Goal: Task Accomplishment & Management: Use online tool/utility

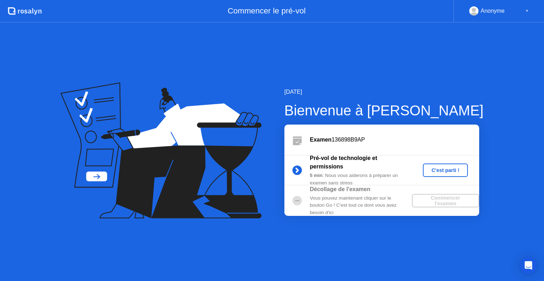
click at [438, 173] on div "C'est parti !" at bounding box center [444, 170] width 39 height 6
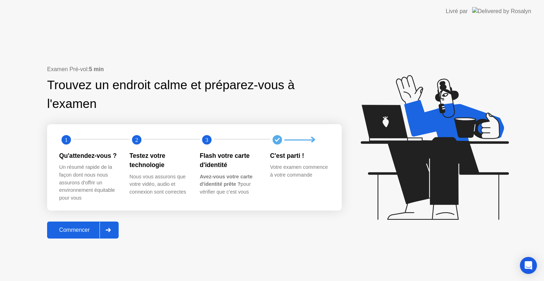
click at [76, 231] on div "Commencer" at bounding box center [74, 230] width 50 height 6
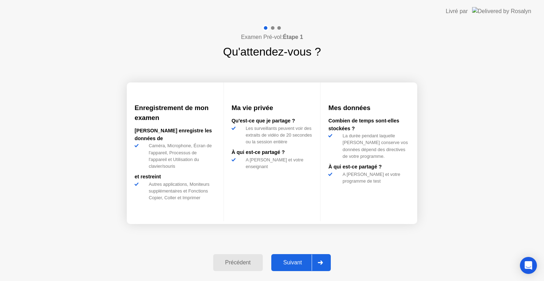
click at [298, 259] on div "Suivant" at bounding box center [292, 262] width 39 height 6
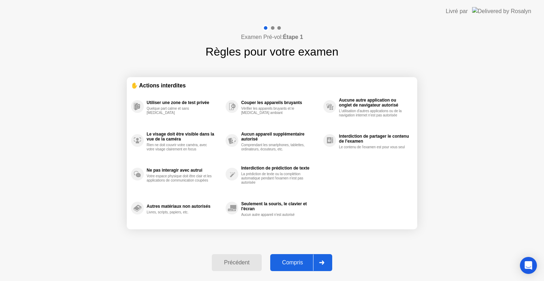
click at [291, 259] on div "Compris" at bounding box center [292, 262] width 41 height 6
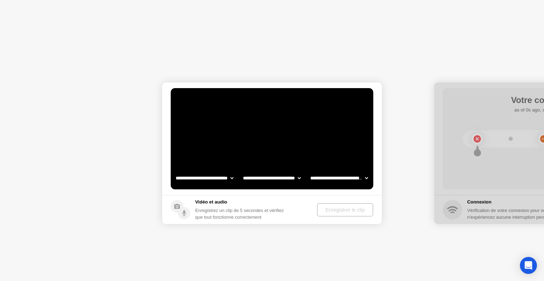
select select "**********"
select select "*******"
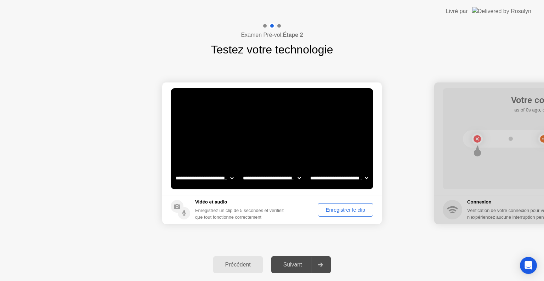
click at [356, 210] on div "Enregistrer le clip" at bounding box center [345, 210] width 51 height 6
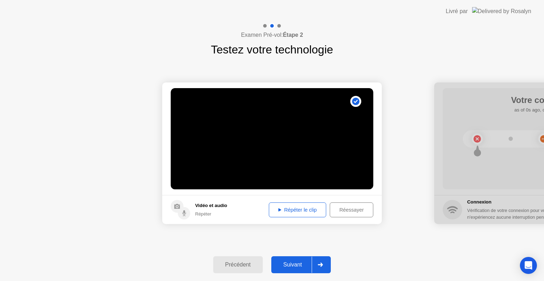
click at [296, 209] on div "Répéter le clip" at bounding box center [297, 210] width 52 height 6
click at [299, 262] on div "Suivant" at bounding box center [292, 265] width 39 height 6
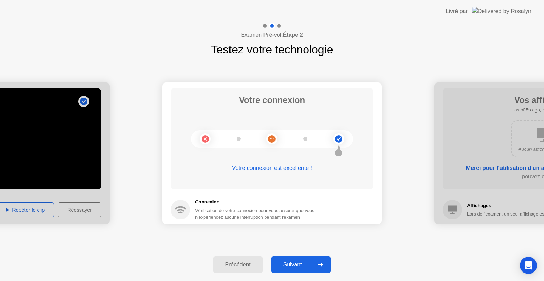
click at [296, 262] on div "Suivant" at bounding box center [292, 265] width 39 height 6
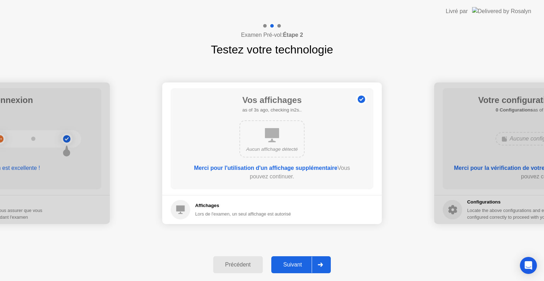
click at [286, 265] on div "Suivant" at bounding box center [292, 265] width 39 height 6
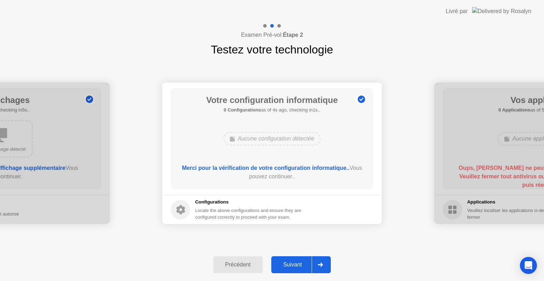
click at [288, 264] on div "Suivant" at bounding box center [292, 265] width 39 height 6
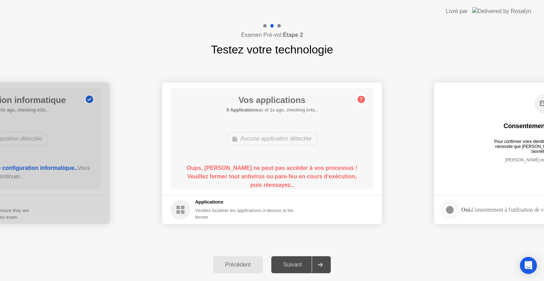
click at [363, 100] on circle at bounding box center [360, 99] width 7 height 7
click at [246, 139] on div "Aucune application détectée" at bounding box center [272, 138] width 92 height 13
click at [323, 261] on div at bounding box center [319, 265] width 17 height 16
click at [247, 104] on h1 "Vos applications" at bounding box center [271, 100] width 91 height 13
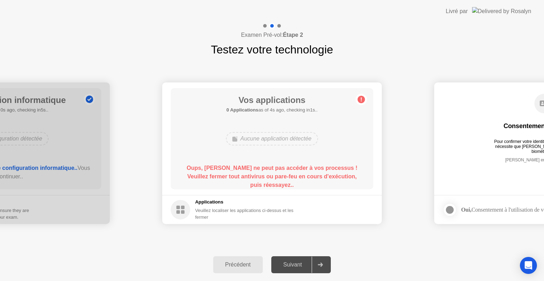
click at [247, 104] on h1 "Vos applications" at bounding box center [271, 100] width 91 height 13
click at [247, 266] on div "Précédent" at bounding box center [237, 265] width 45 height 6
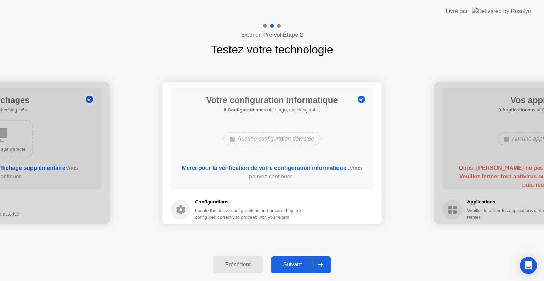
click at [297, 265] on div "Suivant" at bounding box center [292, 265] width 39 height 6
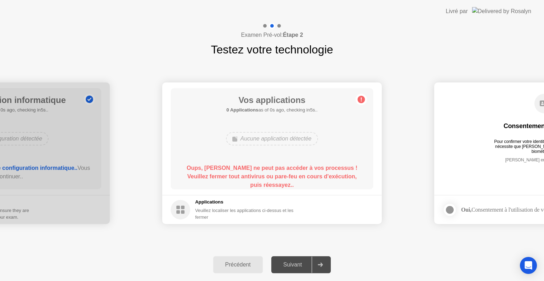
click at [377, 266] on div "Précédent Suivant" at bounding box center [272, 264] width 544 height 33
click at [238, 264] on div "Précédent" at bounding box center [237, 265] width 45 height 6
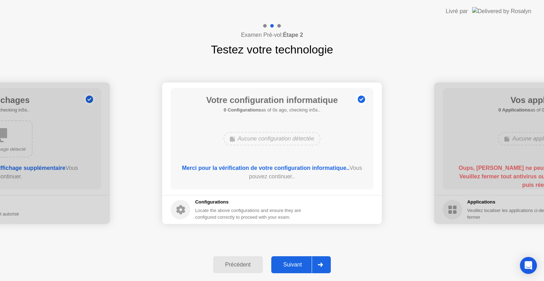
click at [297, 267] on div "Suivant" at bounding box center [292, 265] width 39 height 6
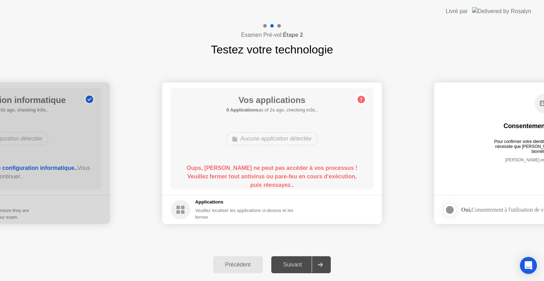
click at [358, 38] on div "Examen Pré-vol: Étape 2 Testez votre technologie" at bounding box center [272, 40] width 544 height 35
click at [243, 264] on div "Précédent" at bounding box center [237, 265] width 45 height 6
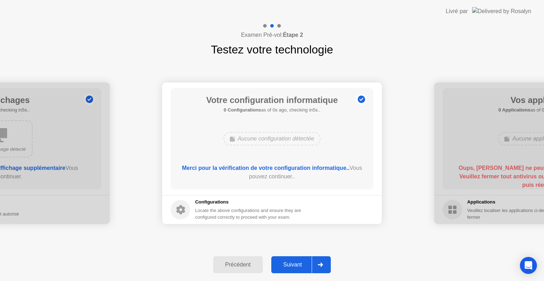
click at [287, 265] on div "Suivant" at bounding box center [292, 265] width 39 height 6
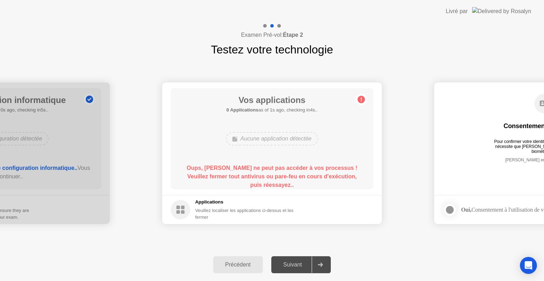
click at [362, 99] on circle at bounding box center [360, 99] width 7 height 7
click at [267, 138] on div "Aucune application détectée" at bounding box center [272, 138] width 92 height 13
drag, startPoint x: 294, startPoint y: 264, endPoint x: 328, endPoint y: 262, distance: 33.7
click at [493, 190] on main "Consentement biométrique Pour confirmer votre identité, votre programme de test…" at bounding box center [543, 138] width 219 height 113
click at [262, 138] on div "Aucune application détectée" at bounding box center [272, 138] width 92 height 13
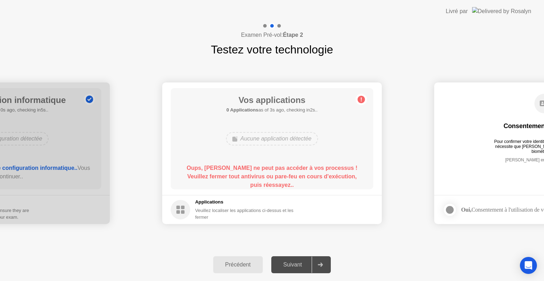
click at [255, 150] on div "Vos applications 0 Applications as of 3s ago, checking in2s.. Aucune applicatio…" at bounding box center [272, 138] width 202 height 101
click at [274, 167] on b "Oups, [PERSON_NAME] ne peut pas accéder à vos processus ! Veuillez fermer tout …" at bounding box center [272, 176] width 171 height 23
click at [274, 166] on b "Oups, [PERSON_NAME] ne peut pas accéder à vos processus ! Veuillez fermer tout …" at bounding box center [272, 176] width 171 height 23
click at [263, 129] on div "Vos applications 0 Applications as of 0s ago, checking in5s.. Aucune applicatio…" at bounding box center [272, 138] width 202 height 101
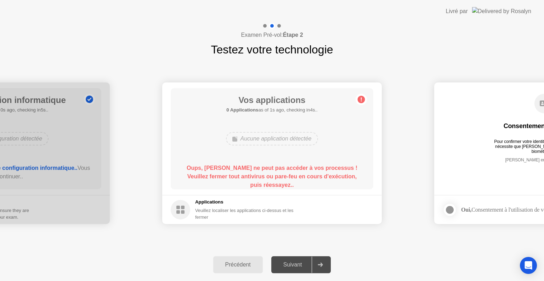
click at [248, 265] on div "Précédent" at bounding box center [237, 265] width 45 height 6
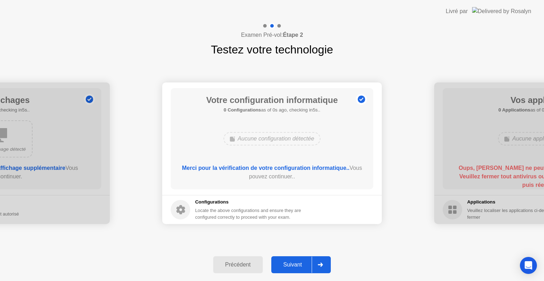
click at [290, 266] on div "Suivant" at bounding box center [292, 265] width 39 height 6
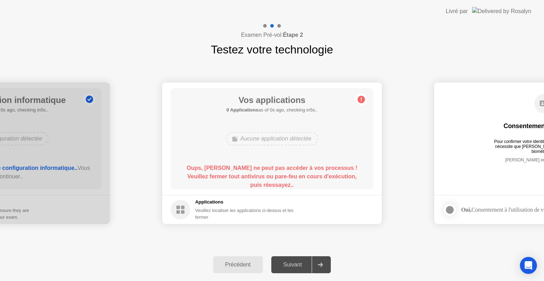
click at [259, 197] on footer "Applications Veuillez localiser les applications ci-dessus et les fermer" at bounding box center [271, 209] width 219 height 29
click at [277, 143] on div "Vos applications 0 Applications as of 0s ago, checking in5s.. Aucune applicatio…" at bounding box center [272, 138] width 202 height 101
drag, startPoint x: 277, startPoint y: 143, endPoint x: 287, endPoint y: 97, distance: 46.9
click at [282, 117] on div "Vos applications 0 Applications as of 1s ago, checking in4s.. Aucune applicatio…" at bounding box center [272, 138] width 202 height 101
click at [289, 90] on div "Vos applications 0 Applications as of 1s ago, checking in4s.. Aucune applicatio…" at bounding box center [272, 138] width 202 height 101
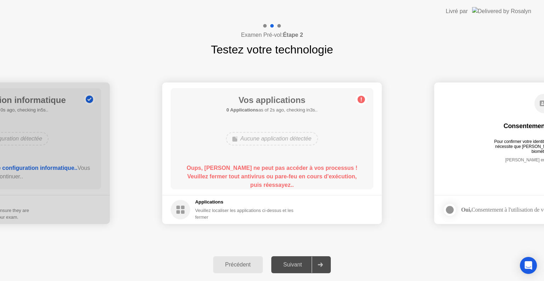
click at [366, 101] on icon at bounding box center [360, 99] width 11 height 11
click at [365, 101] on icon at bounding box center [360, 99] width 11 height 11
click at [281, 217] on div "Veuillez localiser les applications ci-dessus et les fermer" at bounding box center [248, 213] width 107 height 13
click at [286, 211] on div "Veuillez localiser les applications ci-dessus et les fermer" at bounding box center [248, 213] width 107 height 13
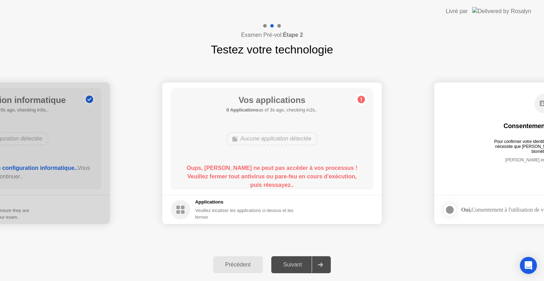
click at [248, 259] on button "Précédent" at bounding box center [238, 264] width 50 height 17
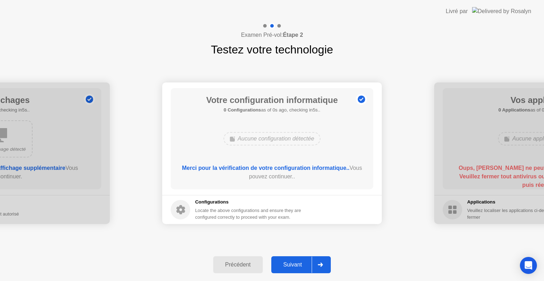
click at [309, 266] on div "Suivant" at bounding box center [292, 265] width 39 height 6
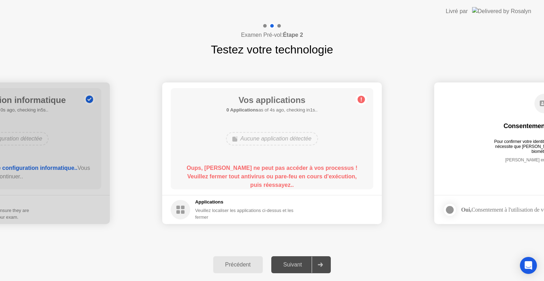
click at [248, 190] on main "Vos applications 0 Applications as of 4s ago, checking in1s.. Aucune applicatio…" at bounding box center [271, 138] width 219 height 113
click at [242, 262] on div "Précédent" at bounding box center [237, 265] width 45 height 6
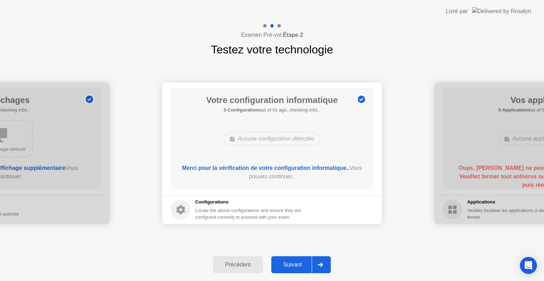
click at [291, 268] on div "Suivant" at bounding box center [292, 265] width 39 height 6
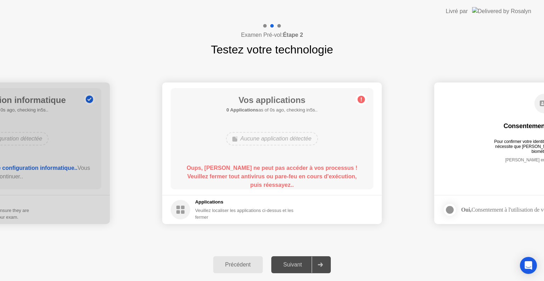
drag, startPoint x: 290, startPoint y: 111, endPoint x: 286, endPoint y: 108, distance: 5.3
click at [288, 110] on h5 "0 Applications as of 0s ago, checking in5s.." at bounding box center [271, 110] width 91 height 7
click at [241, 266] on div "Précédent" at bounding box center [237, 265] width 45 height 6
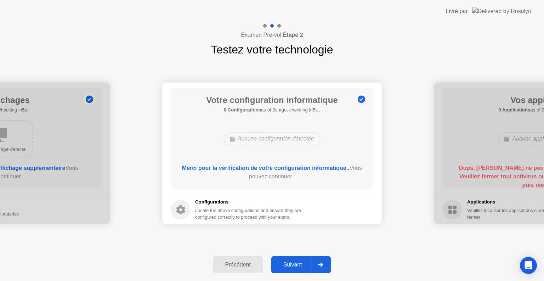
click at [297, 262] on div "Suivant" at bounding box center [292, 265] width 39 height 6
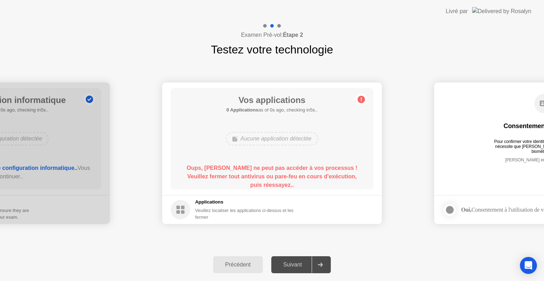
drag, startPoint x: 302, startPoint y: 205, endPoint x: 296, endPoint y: 147, distance: 59.1
click at [300, 199] on h5 "Applications" at bounding box center [248, 202] width 107 height 7
drag, startPoint x: 300, startPoint y: 130, endPoint x: 302, endPoint y: 134, distance: 4.6
click at [300, 132] on div "Aucune application détectée" at bounding box center [272, 138] width 162 height 19
click at [259, 259] on button "Précédent" at bounding box center [238, 264] width 50 height 17
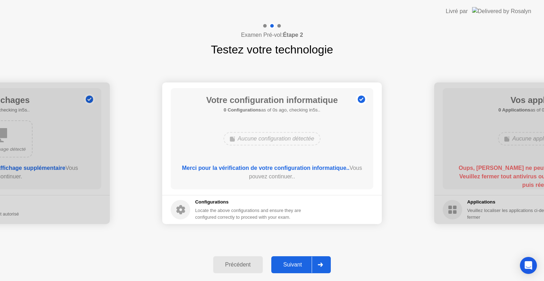
click at [254, 265] on div "Précédent" at bounding box center [237, 265] width 45 height 6
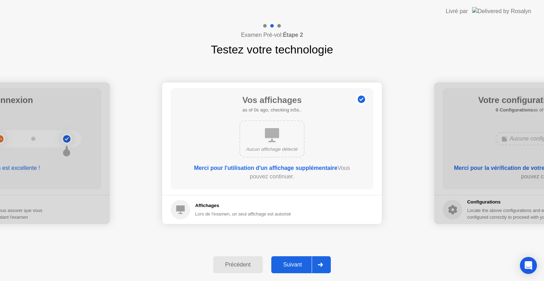
click at [254, 265] on div "Précédent" at bounding box center [237, 265] width 45 height 6
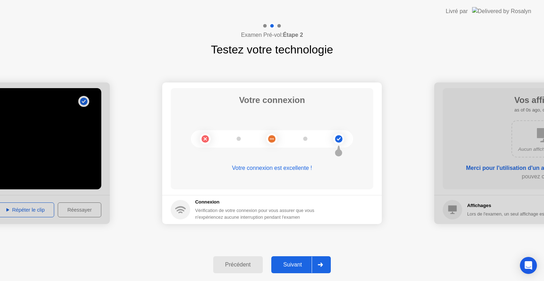
click at [251, 266] on div "Précédent" at bounding box center [237, 265] width 45 height 6
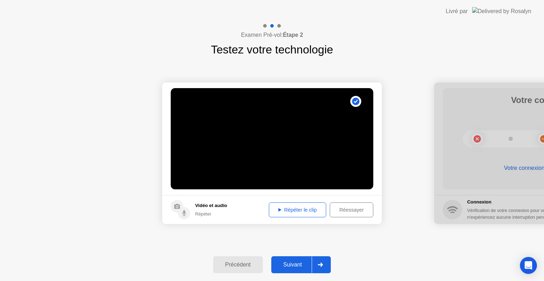
click at [282, 266] on div "Suivant" at bounding box center [292, 265] width 39 height 6
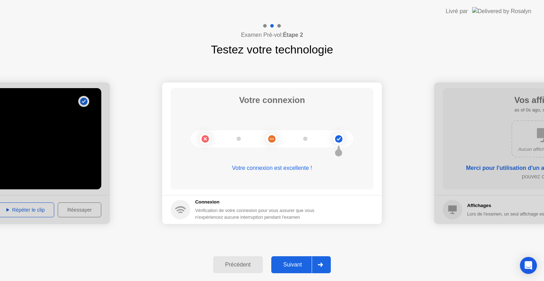
click at [282, 266] on div "Suivant" at bounding box center [292, 265] width 39 height 6
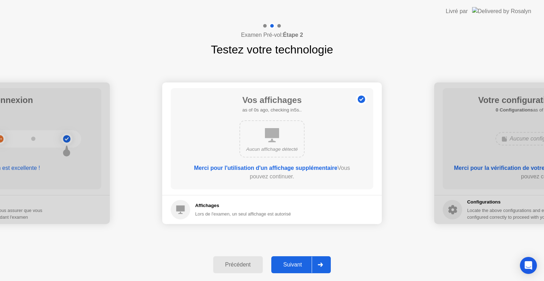
click at [282, 266] on div "Suivant" at bounding box center [292, 265] width 39 height 6
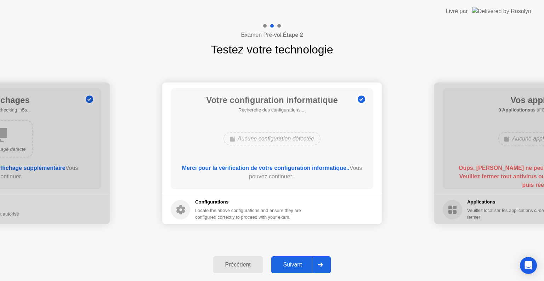
click at [282, 266] on div "Suivant" at bounding box center [292, 265] width 39 height 6
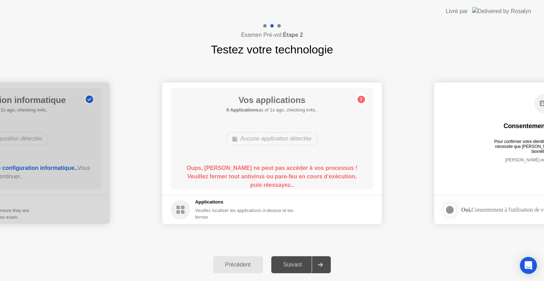
click at [266, 133] on div "Vos applications 0 Applications as of 1s ago, checking in4s.. Aucune applicatio…" at bounding box center [272, 138] width 202 height 101
drag, startPoint x: 266, startPoint y: 134, endPoint x: 267, endPoint y: 142, distance: 7.5
click at [266, 134] on div "Aucune application détectée" at bounding box center [272, 138] width 92 height 13
click at [267, 142] on div "Aucune application détectée" at bounding box center [272, 138] width 92 height 13
drag, startPoint x: 265, startPoint y: 131, endPoint x: 259, endPoint y: 105, distance: 26.9
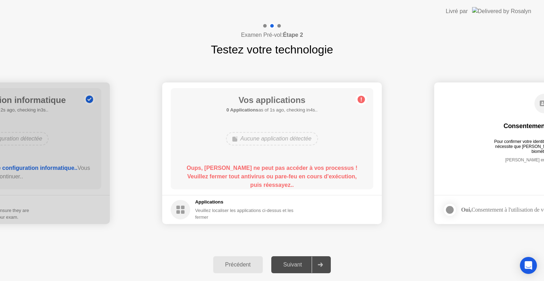
click at [264, 119] on div "Vos applications 0 Applications as of 1s ago, checking in4s.. Aucune applicatio…" at bounding box center [272, 138] width 202 height 101
click at [237, 173] on div "Oups, [PERSON_NAME] ne peut pas accéder à vos processus ! Veuillez fermer tout …" at bounding box center [272, 176] width 182 height 25
drag, startPoint x: 245, startPoint y: 181, endPoint x: 271, endPoint y: 191, distance: 28.6
click at [256, 187] on div "Oups, [PERSON_NAME] ne peut pas accéder à vos processus ! Veuillez fermer tout …" at bounding box center [272, 176] width 182 height 25
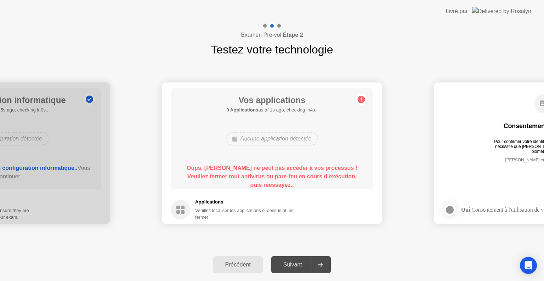
click at [242, 262] on div "Précédent" at bounding box center [237, 265] width 45 height 6
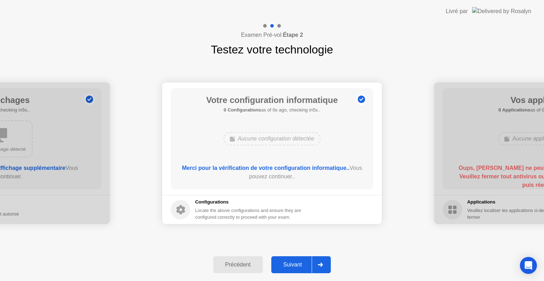
click at [290, 260] on button "Suivant" at bounding box center [301, 264] width 60 height 17
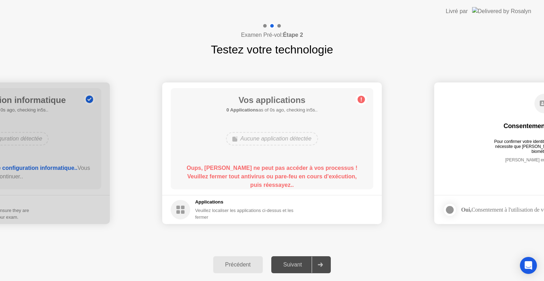
click at [260, 141] on div "Aucune application détectée" at bounding box center [272, 138] width 92 height 13
click at [172, 208] on circle at bounding box center [180, 209] width 19 height 19
click at [176, 207] on circle at bounding box center [180, 209] width 19 height 19
click at [251, 263] on div "Précédent" at bounding box center [237, 265] width 45 height 6
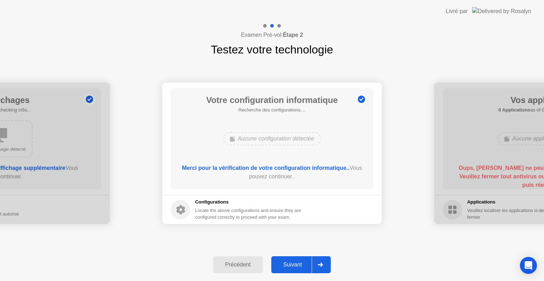
click at [251, 263] on div "Précédent" at bounding box center [237, 265] width 45 height 6
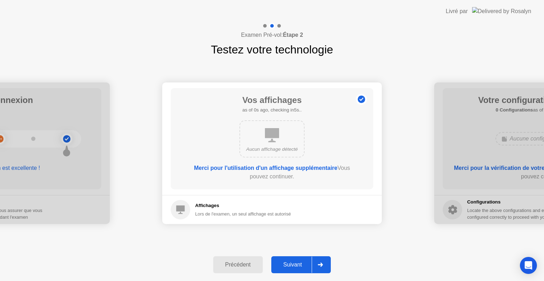
click at [251, 263] on div "Précédent" at bounding box center [237, 265] width 45 height 6
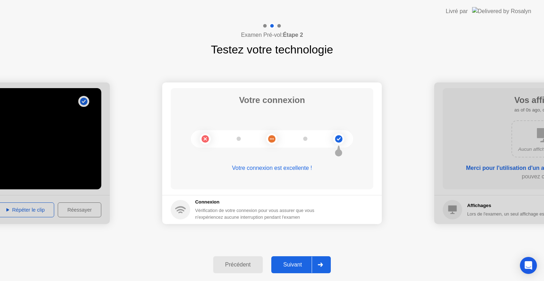
click at [252, 263] on div "Précédent" at bounding box center [237, 265] width 45 height 6
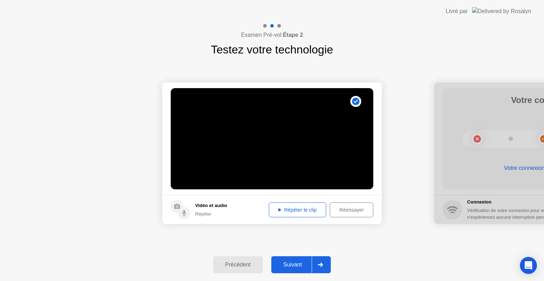
click at [298, 205] on button "Répéter le clip" at bounding box center [297, 209] width 57 height 15
click at [297, 209] on div "Répéter le clip" at bounding box center [297, 210] width 52 height 6
click at [343, 207] on div "Réessayer" at bounding box center [351, 210] width 39 height 6
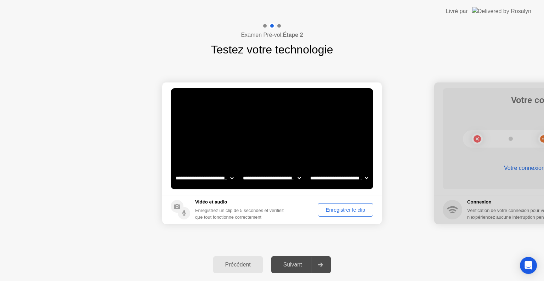
click at [287, 267] on div "Suivant" at bounding box center [292, 265] width 39 height 6
click at [328, 208] on div "Enregistrer le clip" at bounding box center [345, 210] width 51 height 6
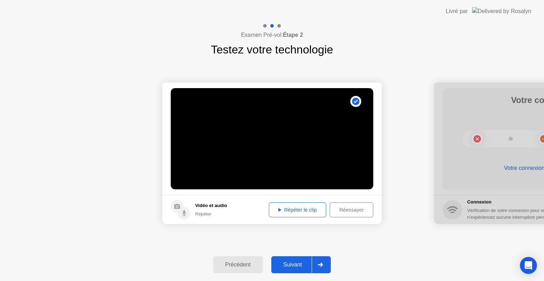
click at [292, 211] on div "Répéter le clip" at bounding box center [297, 210] width 52 height 6
click at [294, 265] on div "Suivant" at bounding box center [292, 265] width 39 height 6
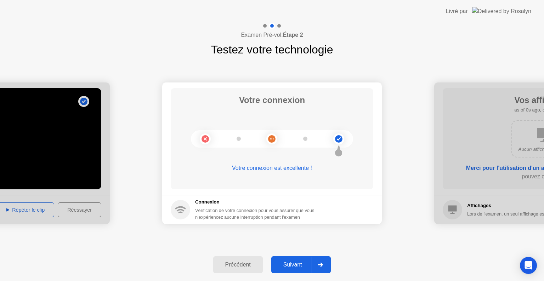
click at [298, 263] on div "Suivant" at bounding box center [292, 265] width 39 height 6
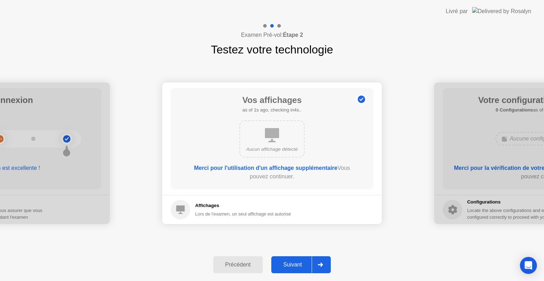
click at [299, 262] on div "Suivant" at bounding box center [292, 265] width 39 height 6
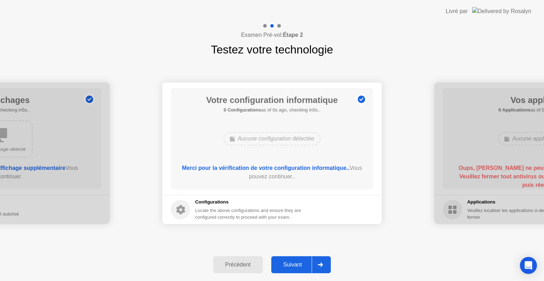
click at [298, 262] on div "Suivant" at bounding box center [292, 265] width 39 height 6
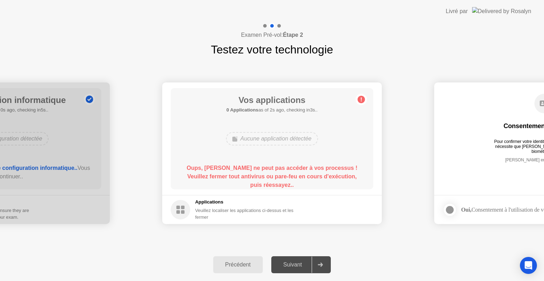
click at [307, 265] on div "Suivant" at bounding box center [292, 265] width 39 height 6
